Goal: Task Accomplishment & Management: Use online tool/utility

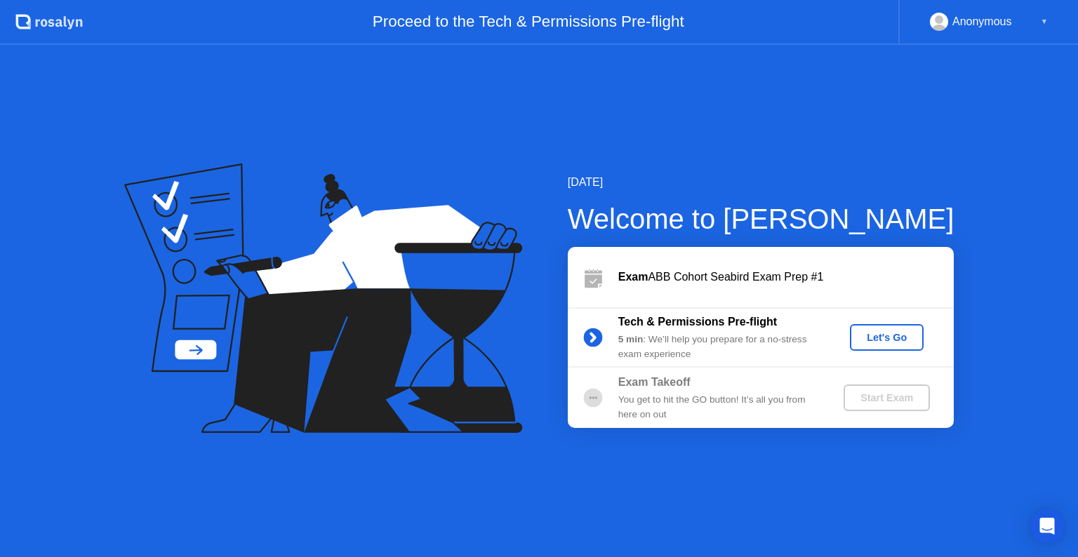
click at [890, 339] on div "Let's Go" at bounding box center [887, 337] width 62 height 11
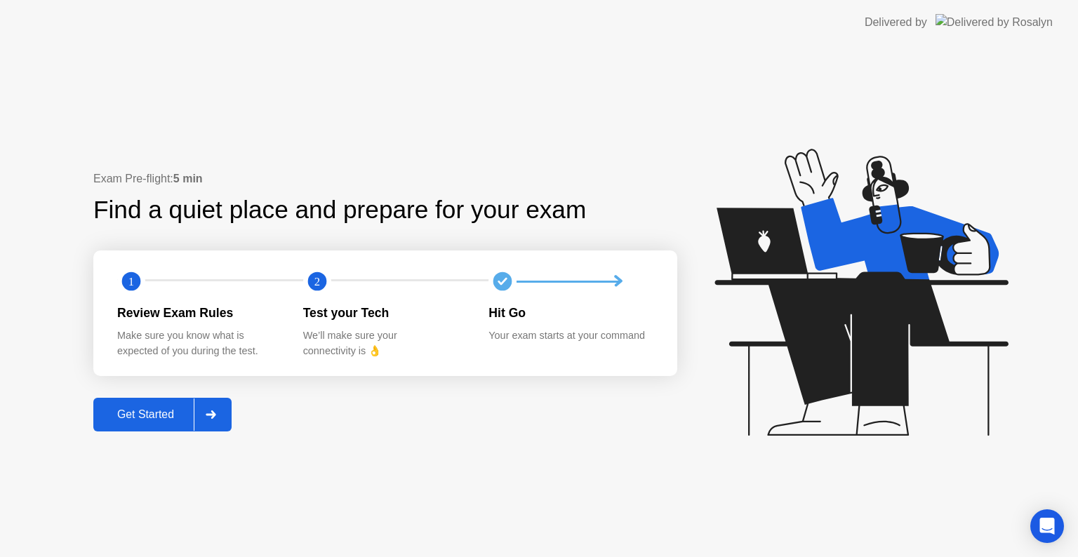
click at [157, 413] on div "Get Started" at bounding box center [146, 415] width 96 height 13
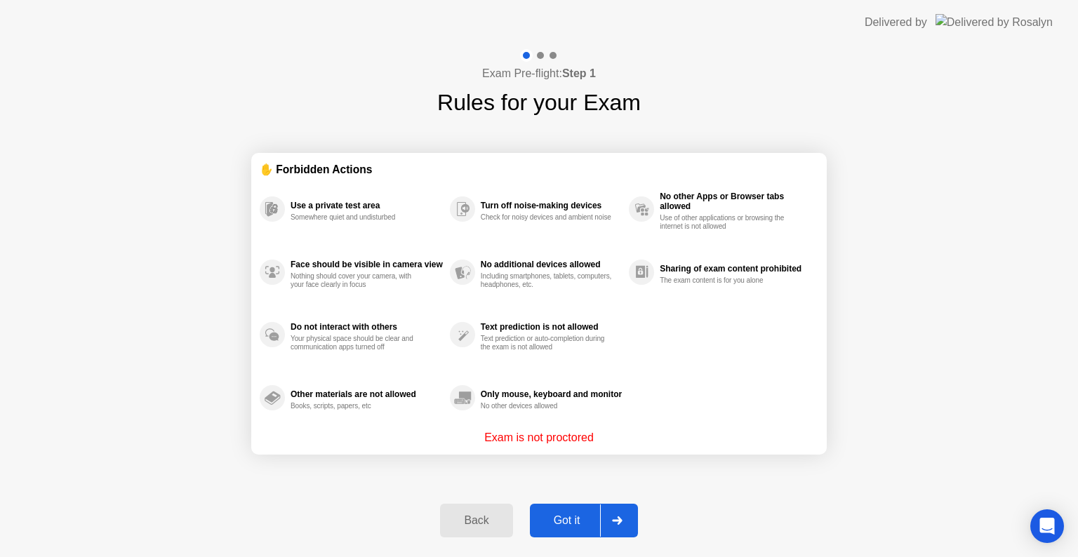
click at [566, 522] on div "Got it" at bounding box center [567, 521] width 66 height 13
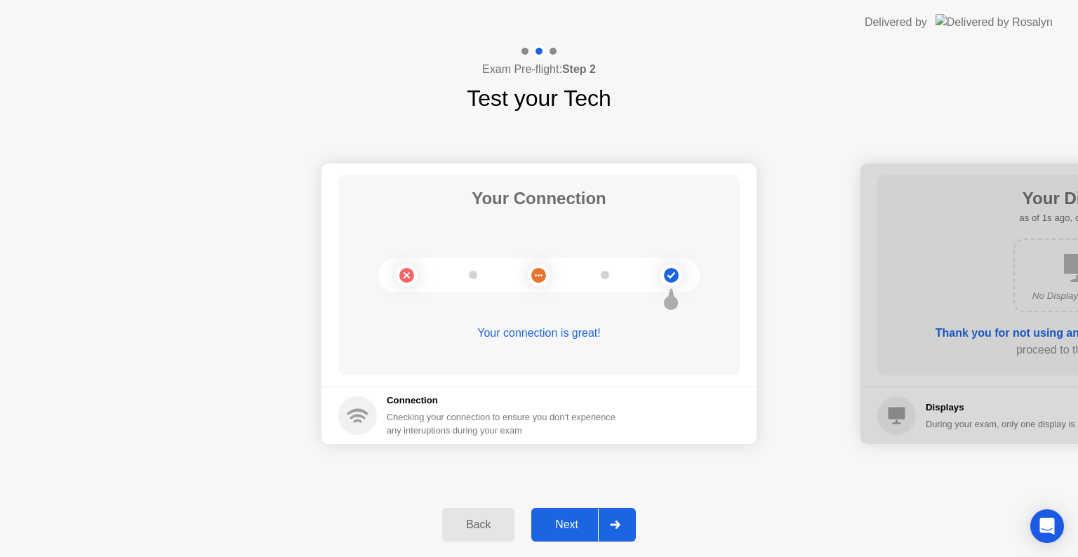
click at [574, 522] on div "Next" at bounding box center [567, 525] width 62 height 13
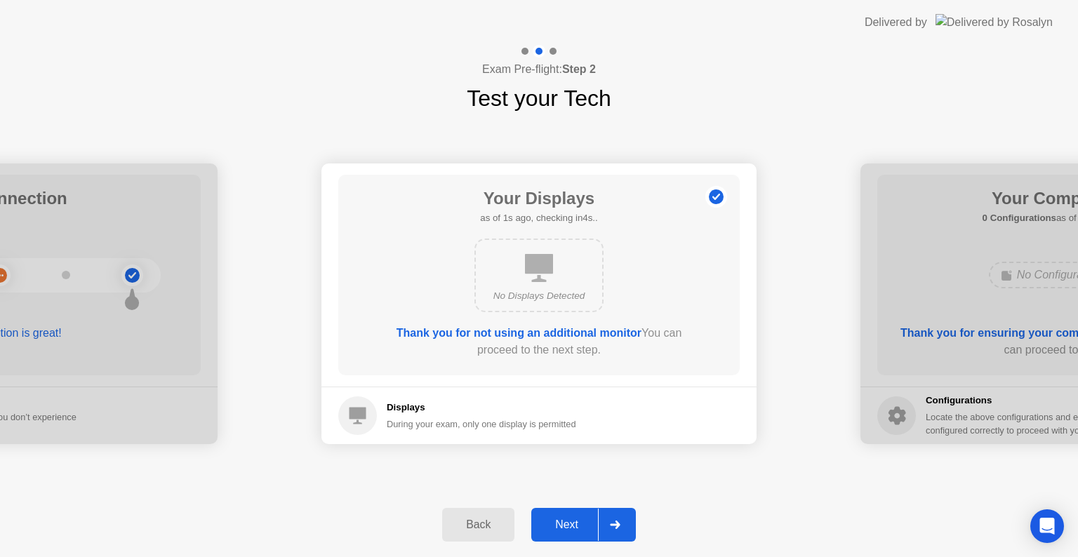
click at [572, 520] on div "Next" at bounding box center [567, 525] width 62 height 13
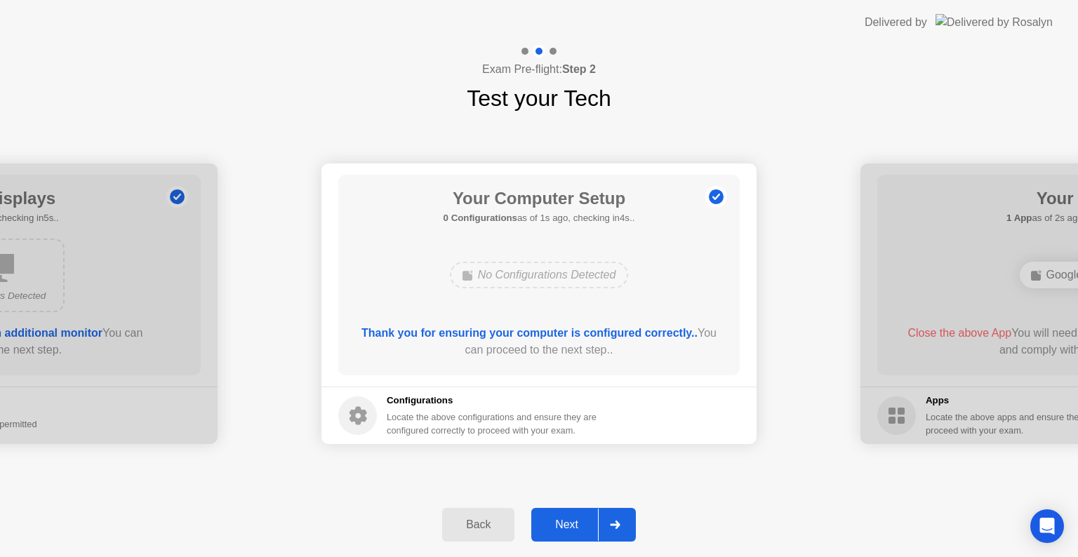
click at [572, 519] on div "Next" at bounding box center [567, 525] width 62 height 13
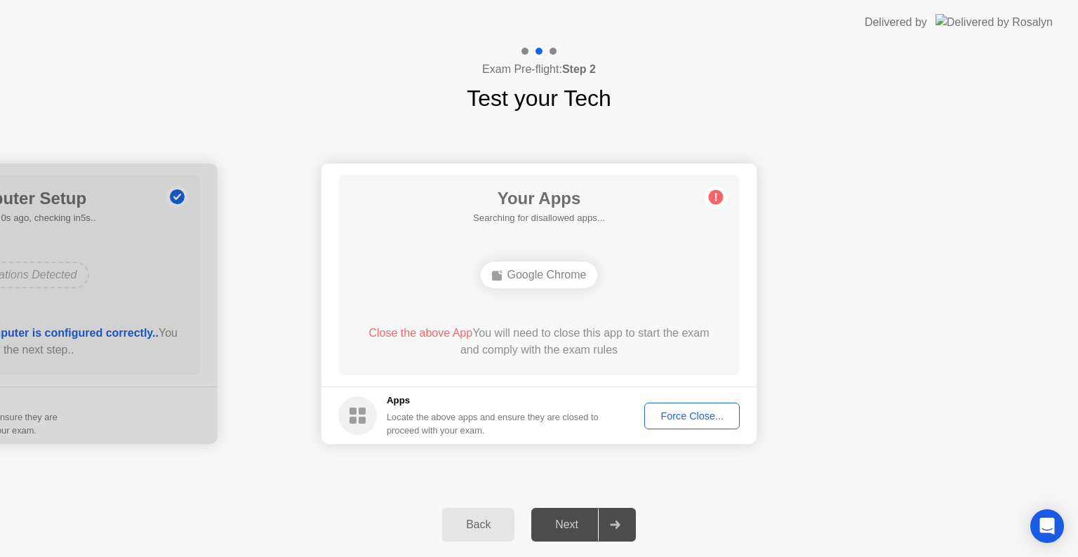
click at [721, 419] on div "Force Close..." at bounding box center [692, 416] width 86 height 11
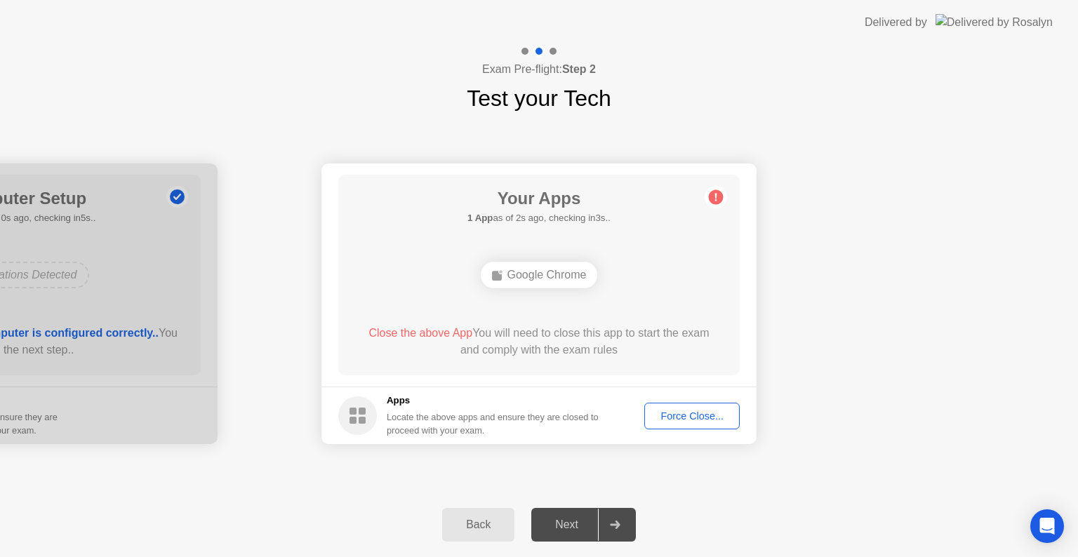
click at [694, 418] on div "Force Close..." at bounding box center [692, 416] width 86 height 11
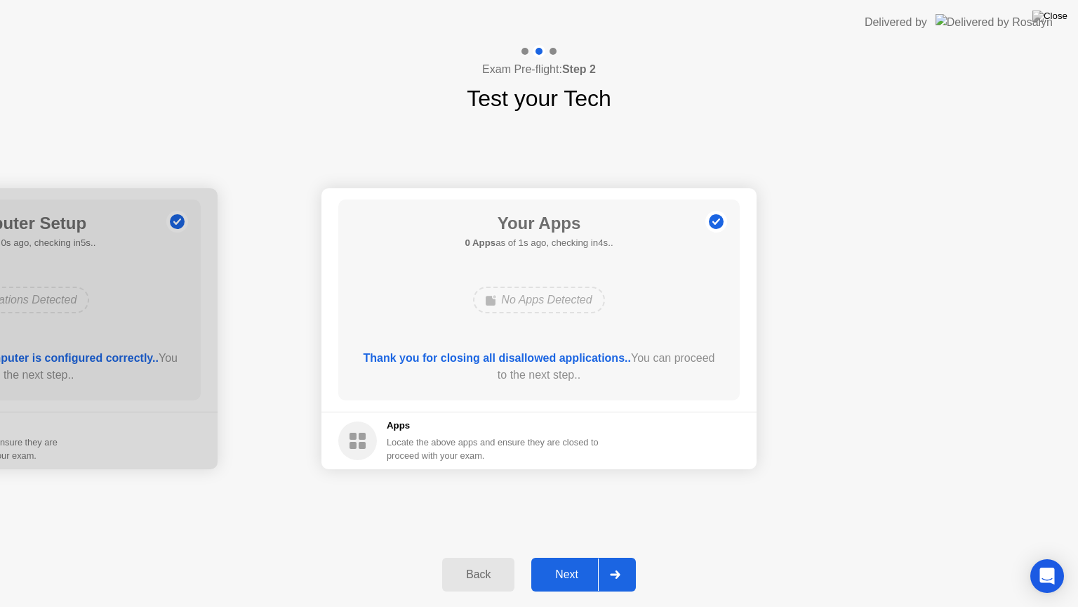
click at [581, 557] on div "Next" at bounding box center [567, 574] width 62 height 13
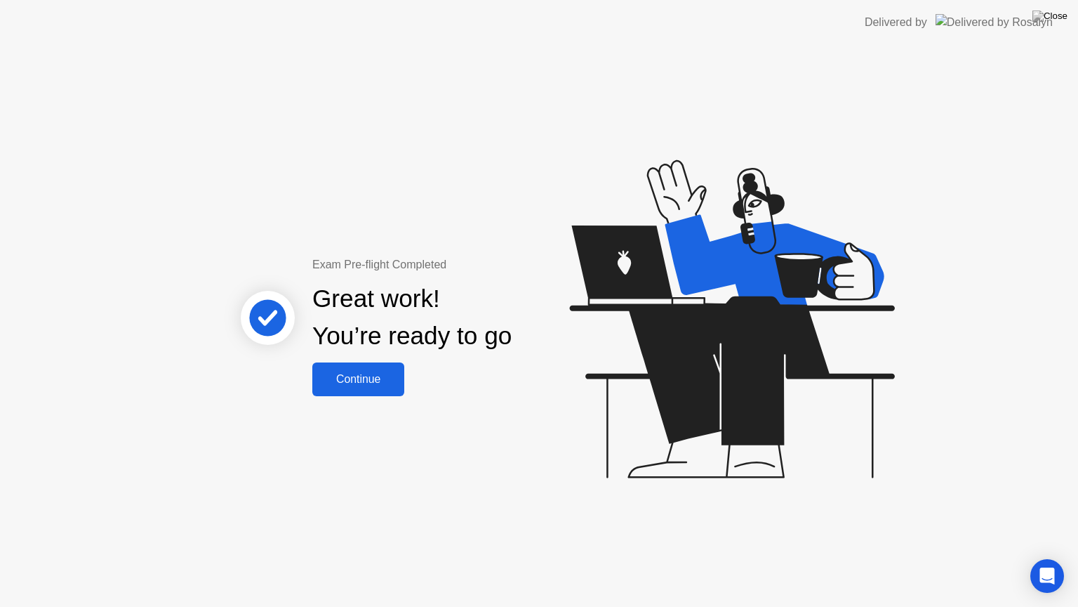
click at [373, 383] on div "Continue" at bounding box center [359, 379] width 84 height 13
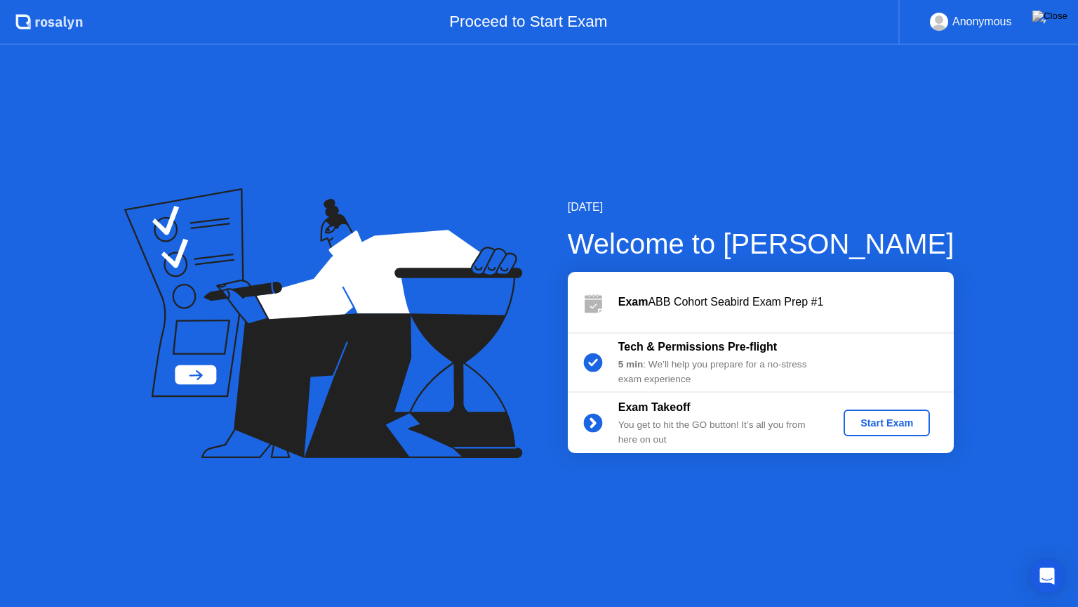
click at [888, 428] on div "Start Exam" at bounding box center [886, 422] width 75 height 11
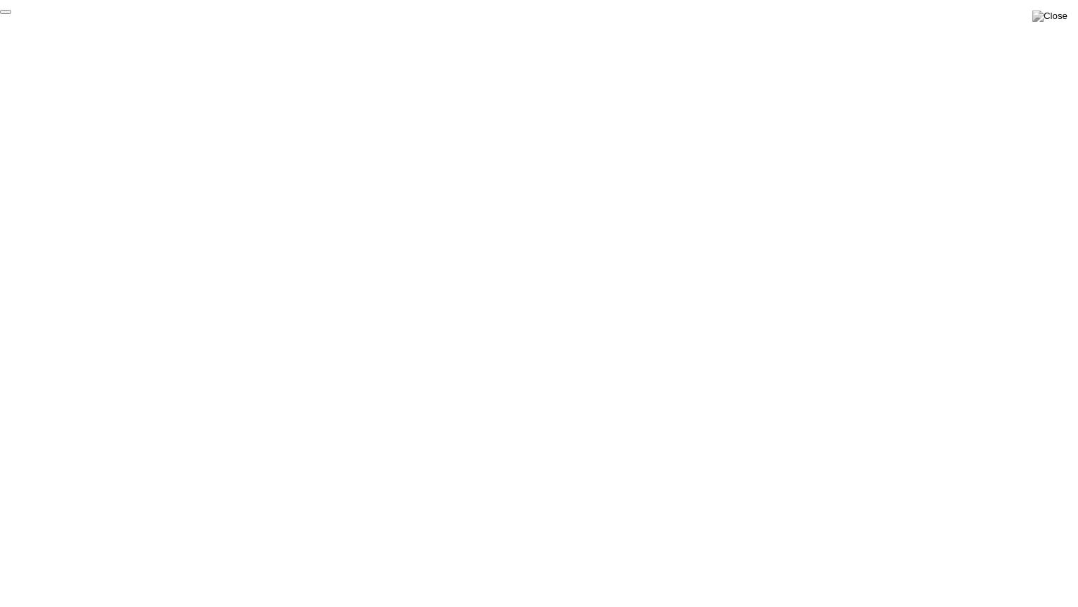
click div "End Proctoring Session"
